Goal: Task Accomplishment & Management: Manage account settings

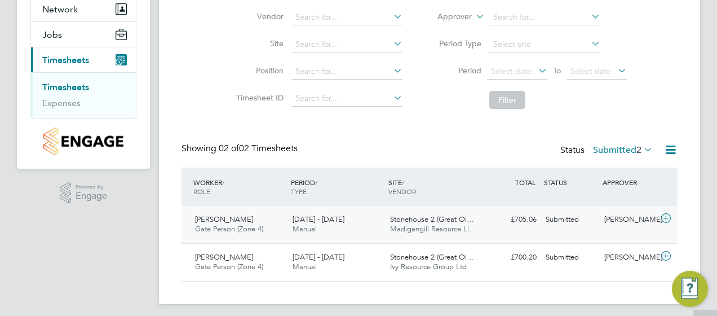
scroll to position [113, 0]
click at [617, 220] on div "[PERSON_NAME]" at bounding box center [629, 219] width 59 height 19
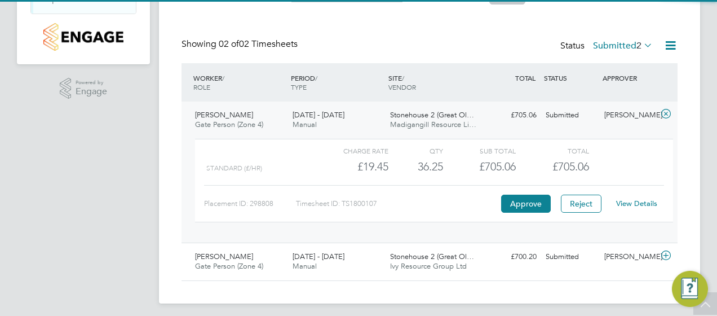
scroll to position [221, 0]
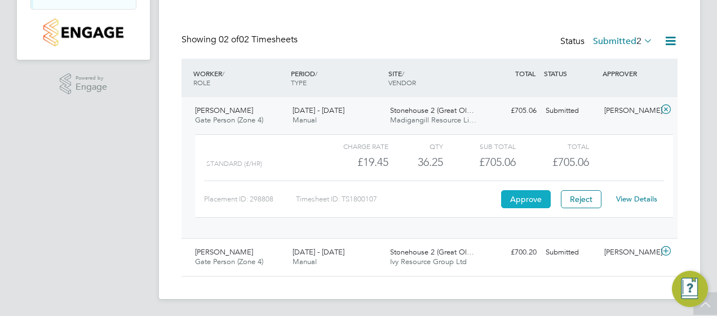
click at [521, 205] on button "Approve" at bounding box center [526, 199] width 50 height 18
click at [459, 266] on div "Stonehouse 2 (Great Ol… Ivy Resource Group Ltd" at bounding box center [435, 257] width 98 height 28
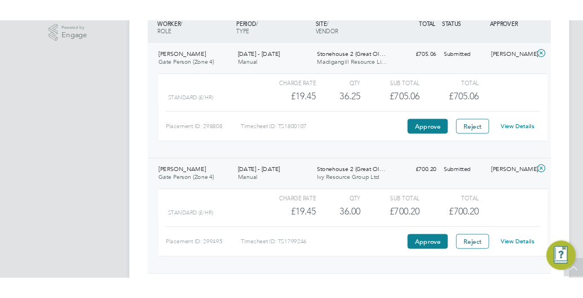
scroll to position [325, 0]
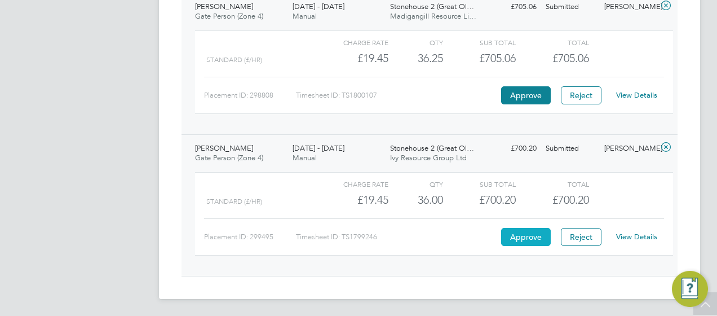
click at [514, 238] on button "Approve" at bounding box center [526, 237] width 50 height 18
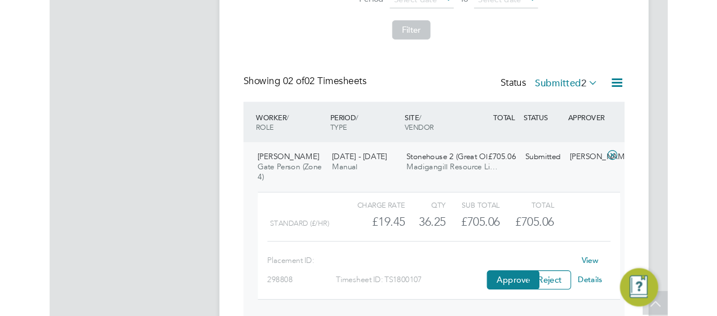
scroll to position [0, 0]
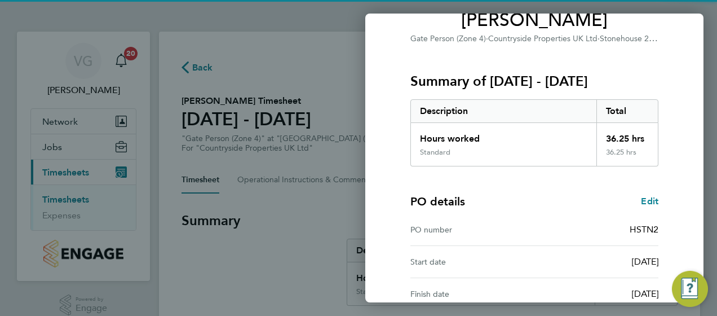
scroll to position [223, 0]
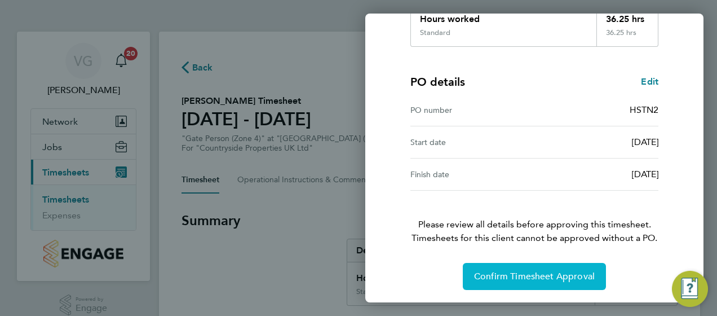
click at [525, 269] on button "Confirm Timesheet Approval" at bounding box center [534, 276] width 143 height 27
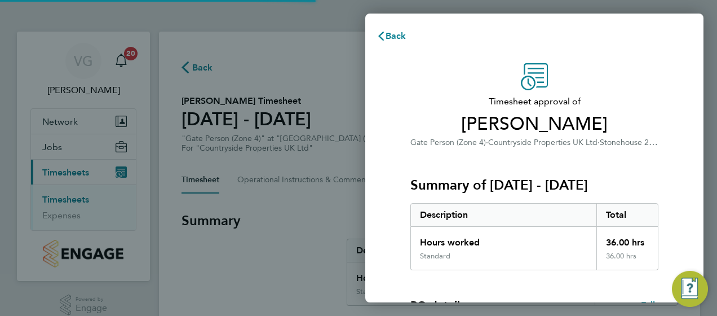
scroll to position [223, 0]
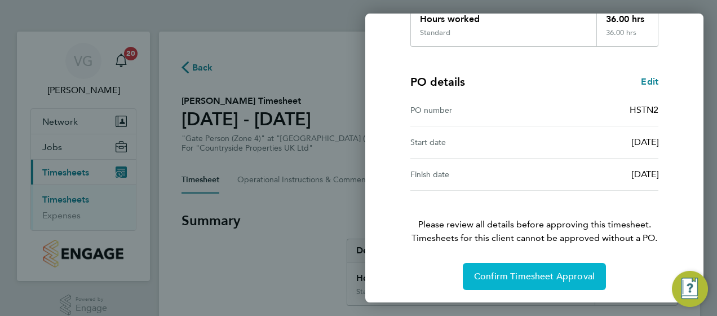
click at [537, 267] on button "Confirm Timesheet Approval" at bounding box center [534, 276] width 143 height 27
